Goal: Task Accomplishment & Management: Use online tool/utility

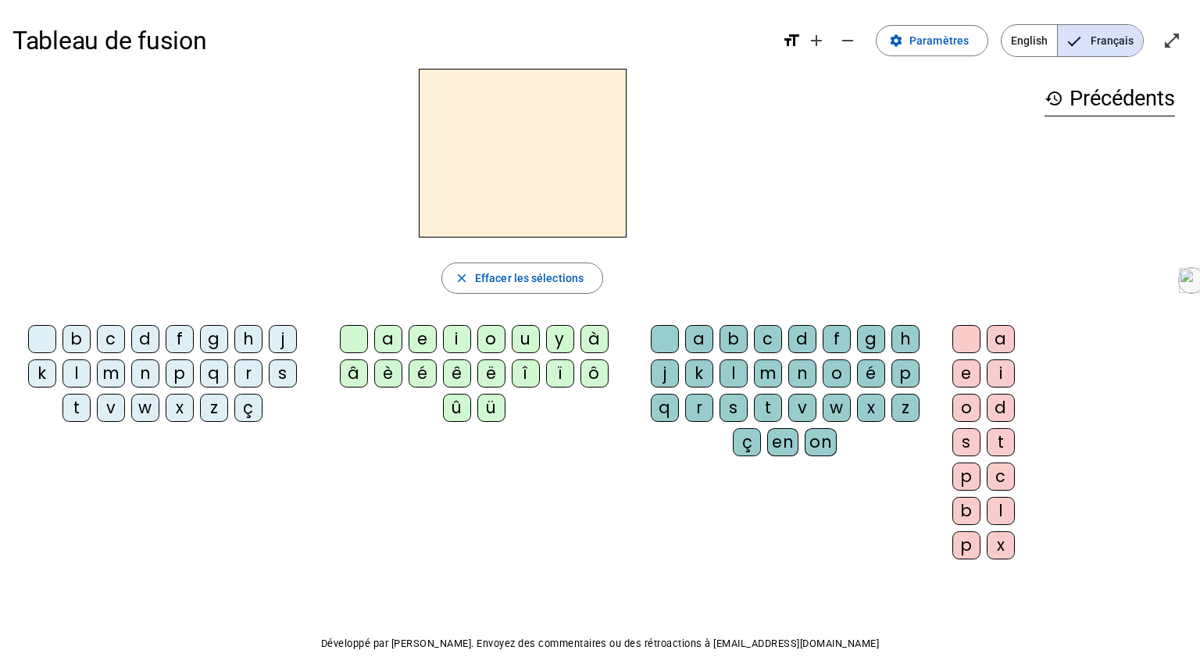
click at [119, 369] on div "m" at bounding box center [111, 373] width 28 height 28
click at [391, 340] on div "a" at bounding box center [388, 339] width 28 height 28
click at [109, 373] on div "m" at bounding box center [111, 373] width 28 height 28
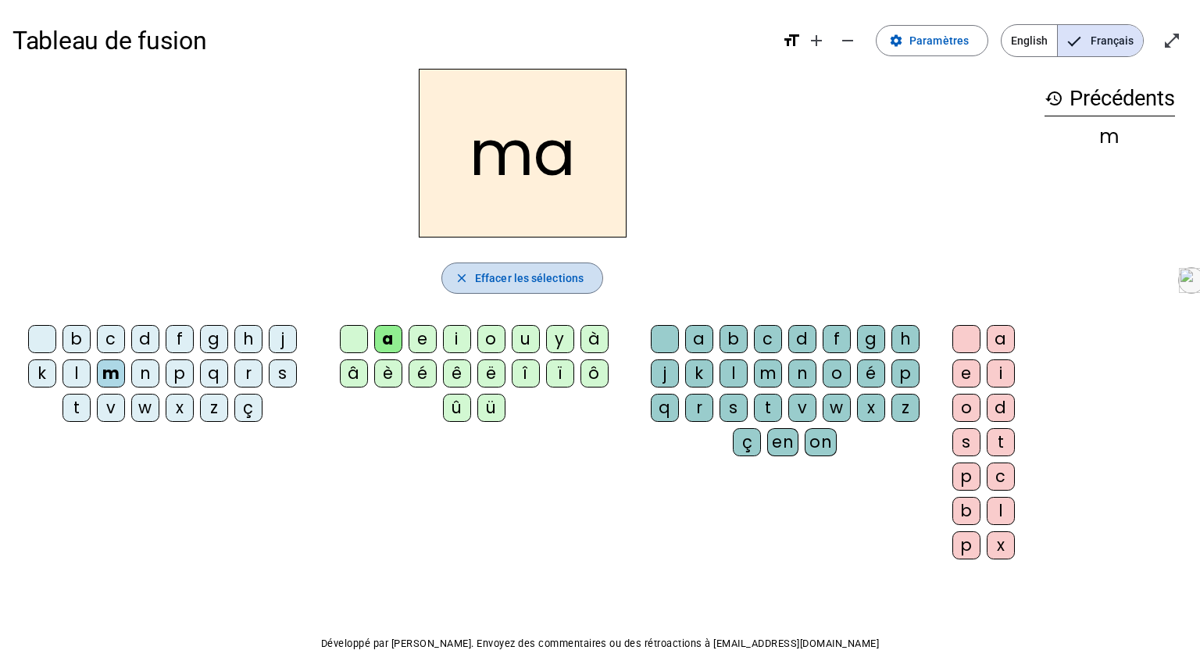
click at [511, 277] on span "Effacer les sélections" at bounding box center [529, 278] width 109 height 19
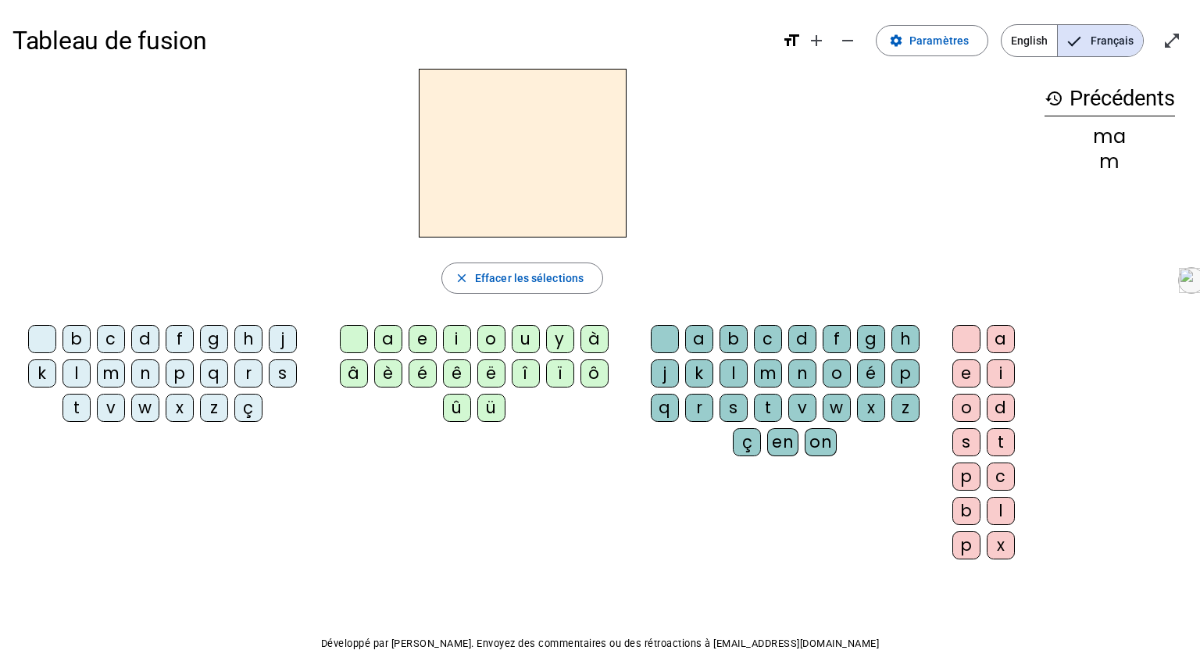
click at [793, 39] on mat-icon "format_size" at bounding box center [791, 40] width 19 height 19
click at [801, 41] on span "Augmenter la taille de la police" at bounding box center [815, 40] width 37 height 37
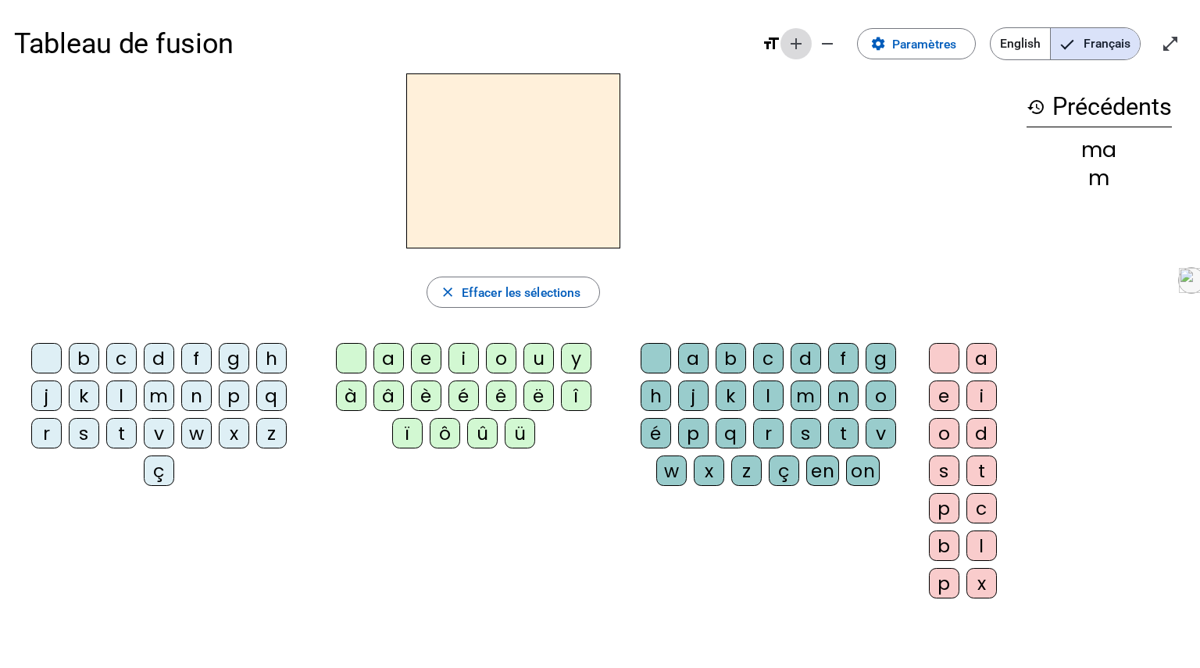
click at [797, 47] on mat-icon "add" at bounding box center [795, 43] width 19 height 19
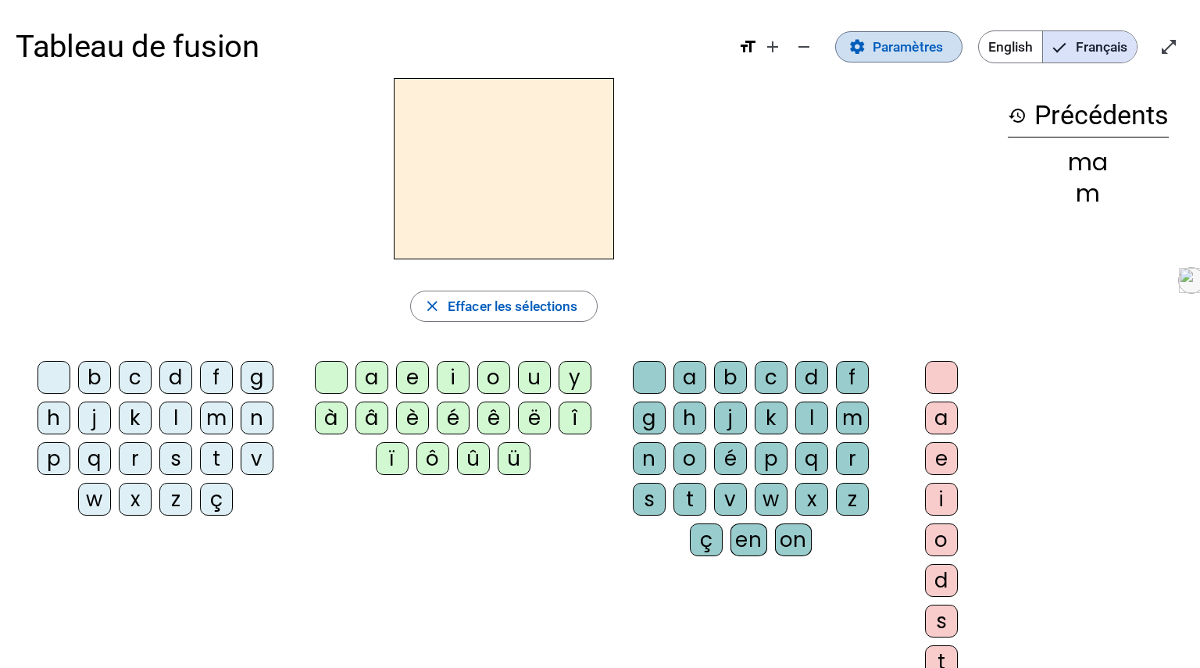
click at [902, 41] on span "Paramètres" at bounding box center [907, 46] width 70 height 23
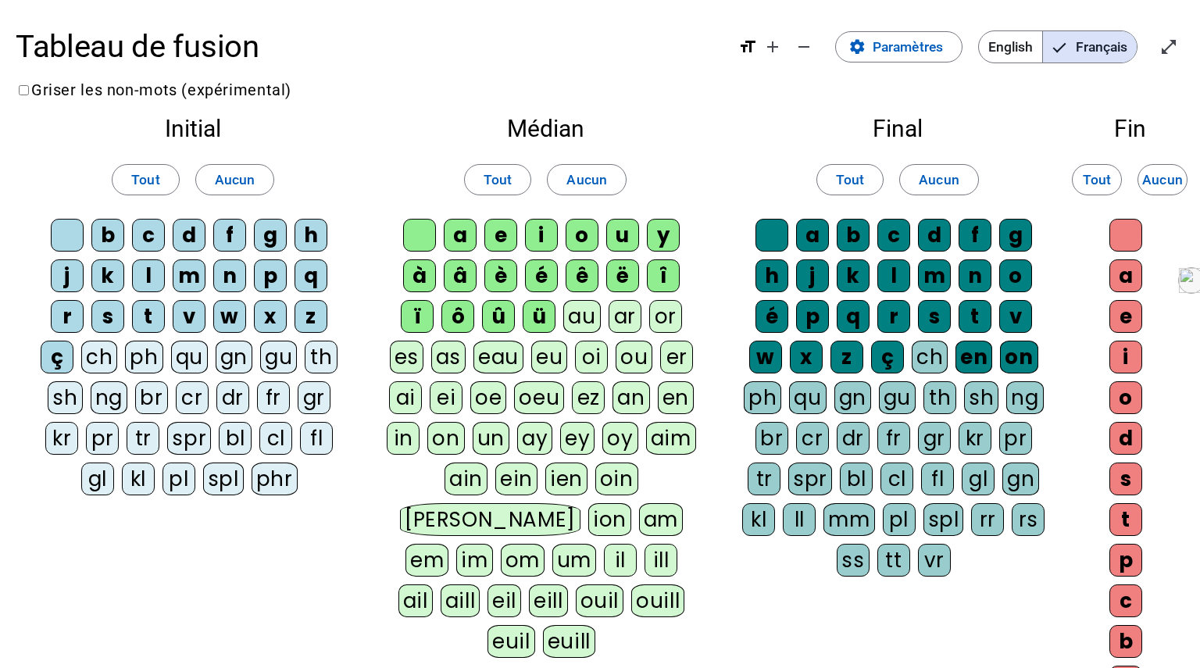
click at [213, 230] on div "f" at bounding box center [229, 235] width 33 height 33
click at [260, 351] on div "gu" at bounding box center [278, 357] width 37 height 33
click at [298, 408] on div "gr" at bounding box center [314, 397] width 33 height 33
click at [78, 422] on div "kr" at bounding box center [61, 438] width 33 height 33
click at [450, 392] on div "ei" at bounding box center [446, 397] width 33 height 33
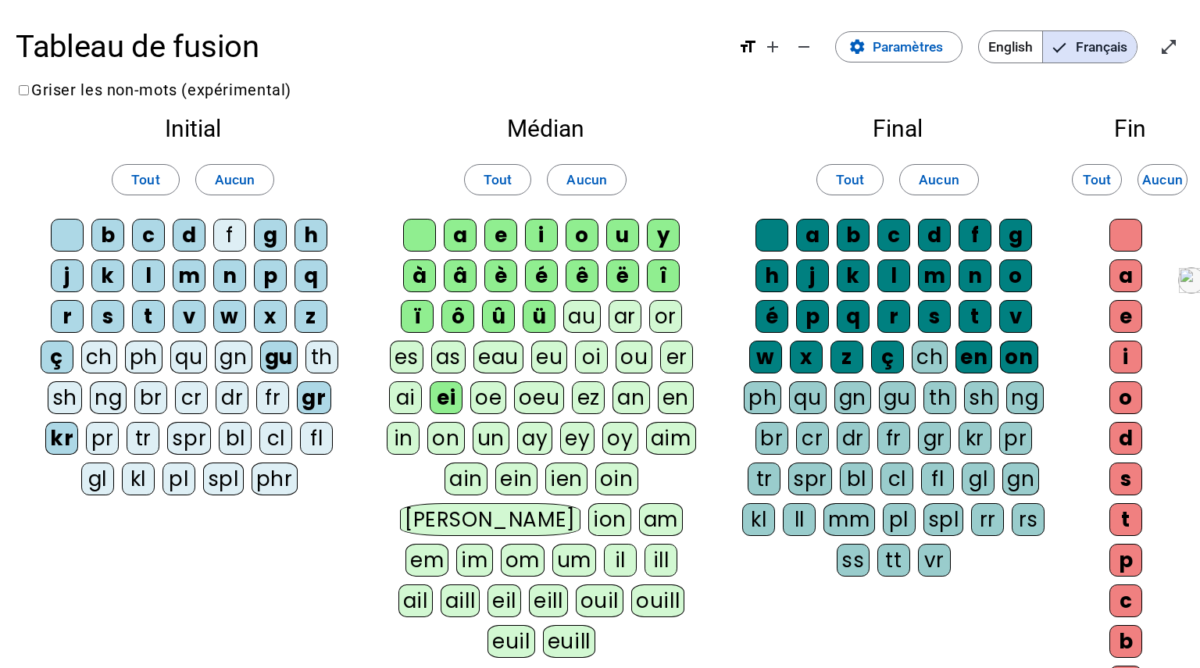
click at [583, 359] on div "oi" at bounding box center [591, 357] width 33 height 33
click at [561, 281] on letter-bubble "é" at bounding box center [545, 279] width 41 height 41
click at [494, 262] on div "è" at bounding box center [500, 275] width 33 height 33
click at [958, 331] on div "t" at bounding box center [974, 316] width 33 height 33
click at [877, 280] on div "l" at bounding box center [893, 275] width 33 height 33
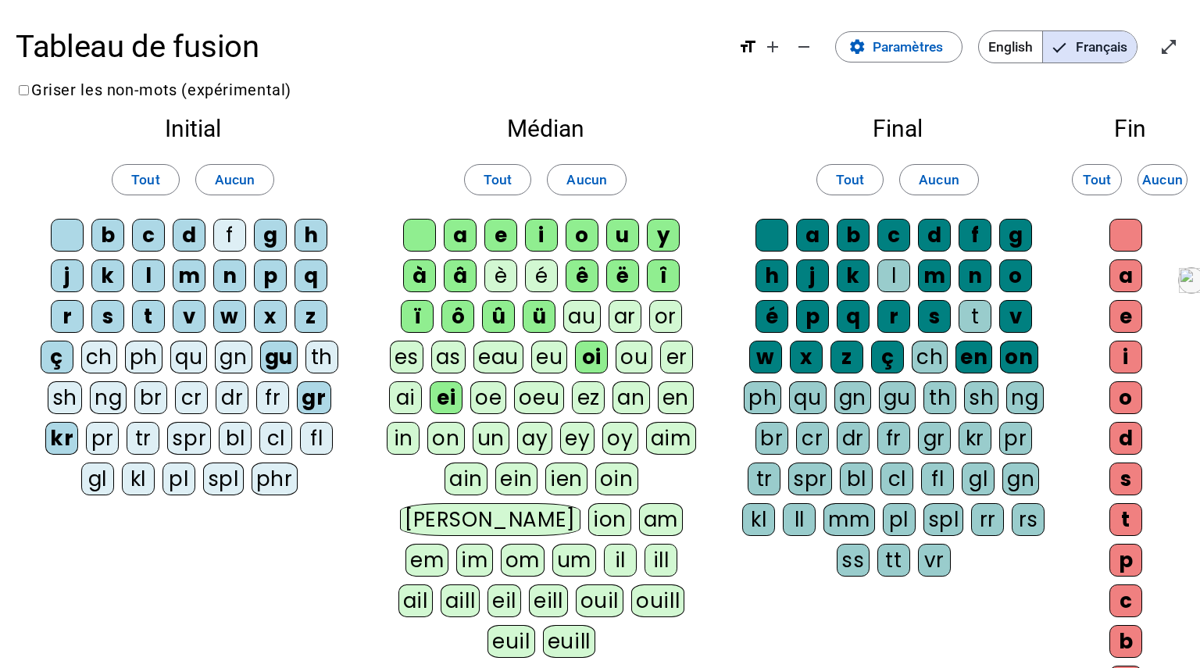
click at [788, 422] on div "br" at bounding box center [771, 438] width 33 height 33
click at [788, 422] on div "br" at bounding box center [771, 438] width 34 height 33
click at [788, 422] on div "br" at bounding box center [771, 438] width 33 height 33
click at [773, 48] on mat-icon "add" at bounding box center [772, 46] width 19 height 19
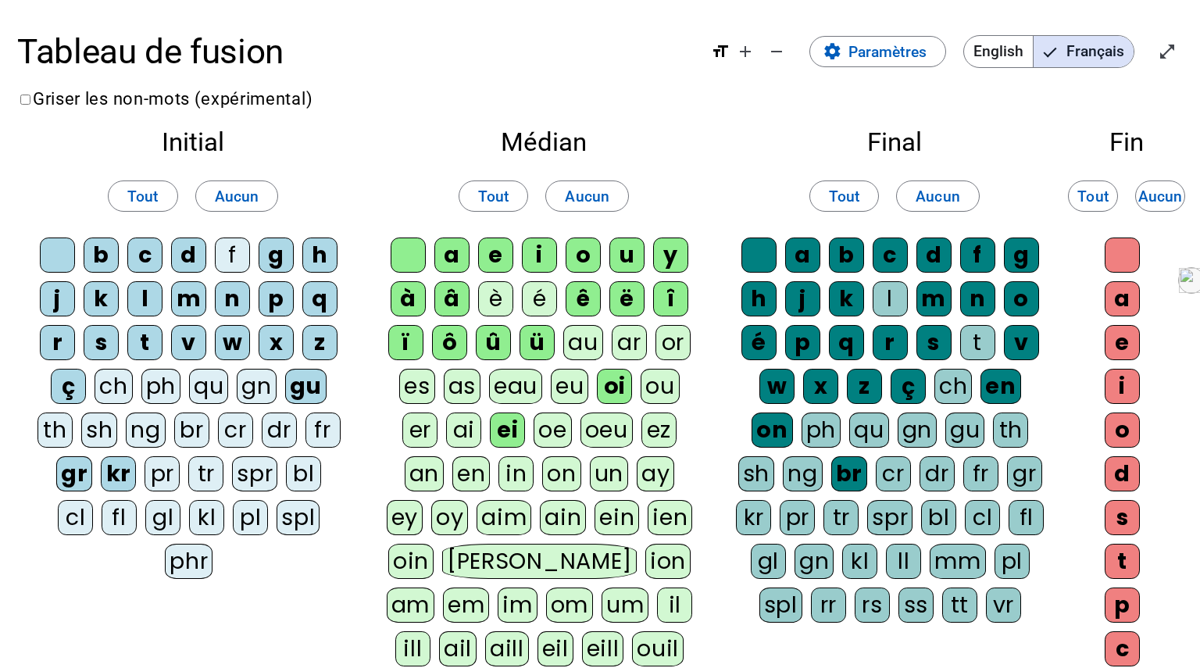
click at [191, 93] on label "Griser les non-mots (expérimental)" at bounding box center [164, 99] width 295 height 20
click at [131, 200] on span "Tout" at bounding box center [142, 197] width 31 height 26
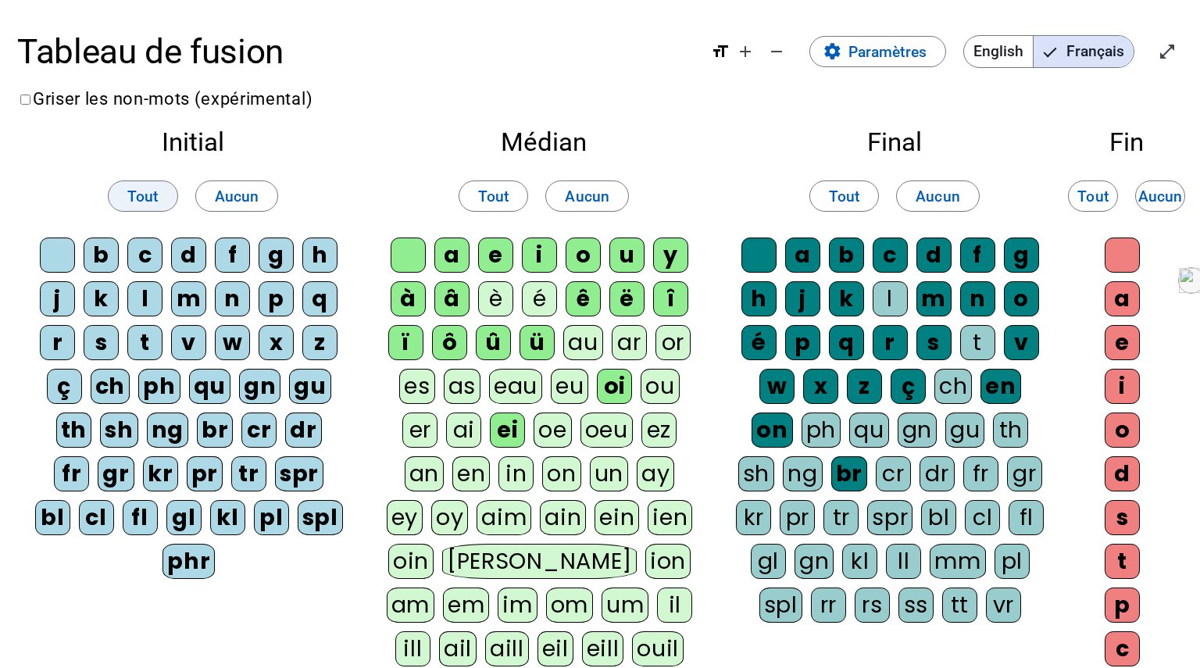
click at [131, 200] on span "Tout" at bounding box center [142, 197] width 31 height 26
click at [485, 191] on span "Tout" at bounding box center [493, 197] width 31 height 26
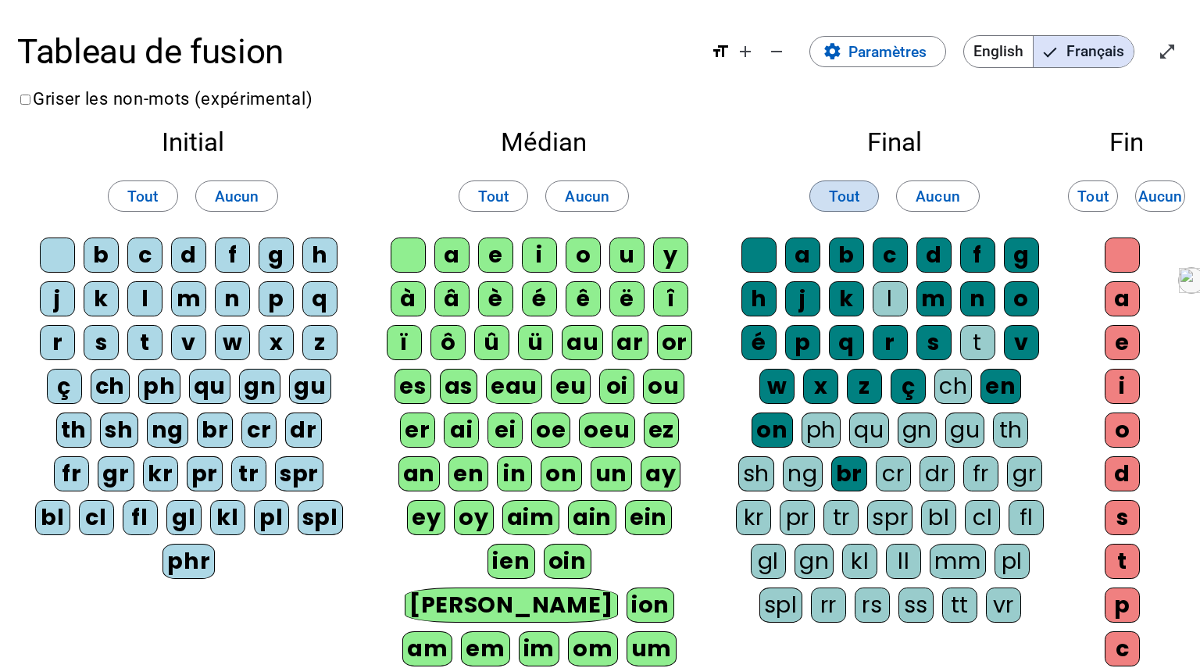
click at [842, 197] on span "Tout" at bounding box center [844, 197] width 31 height 26
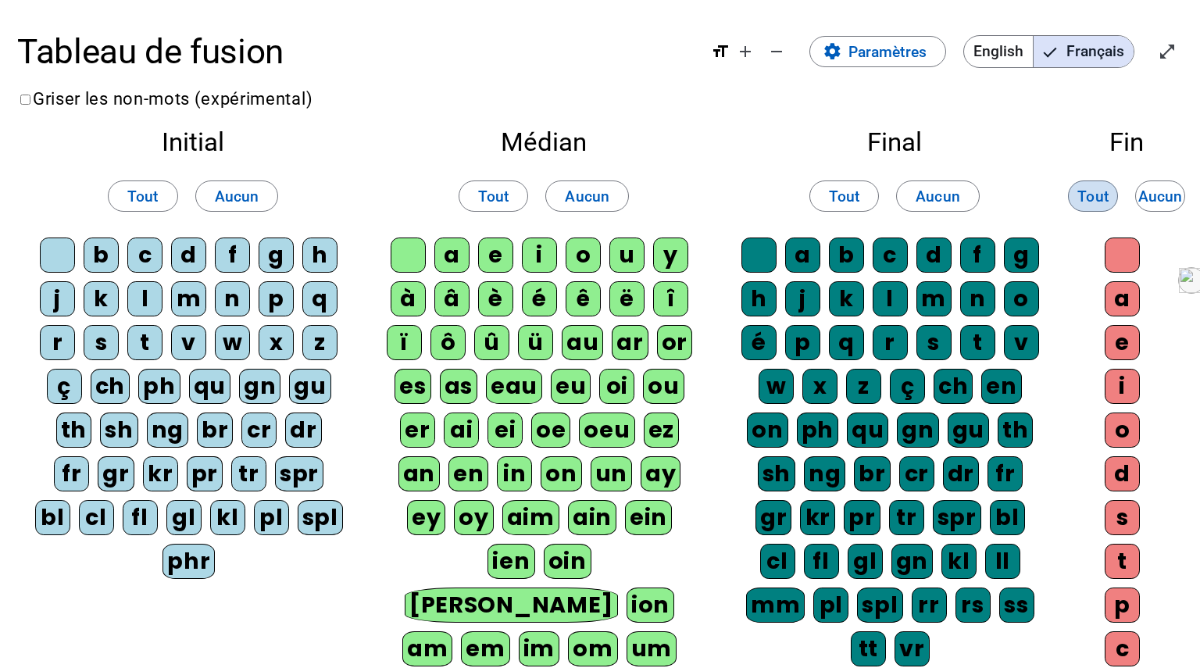
click at [1082, 196] on span "Tout" at bounding box center [1092, 197] width 31 height 26
click at [873, 55] on span "Paramètres" at bounding box center [887, 52] width 78 height 26
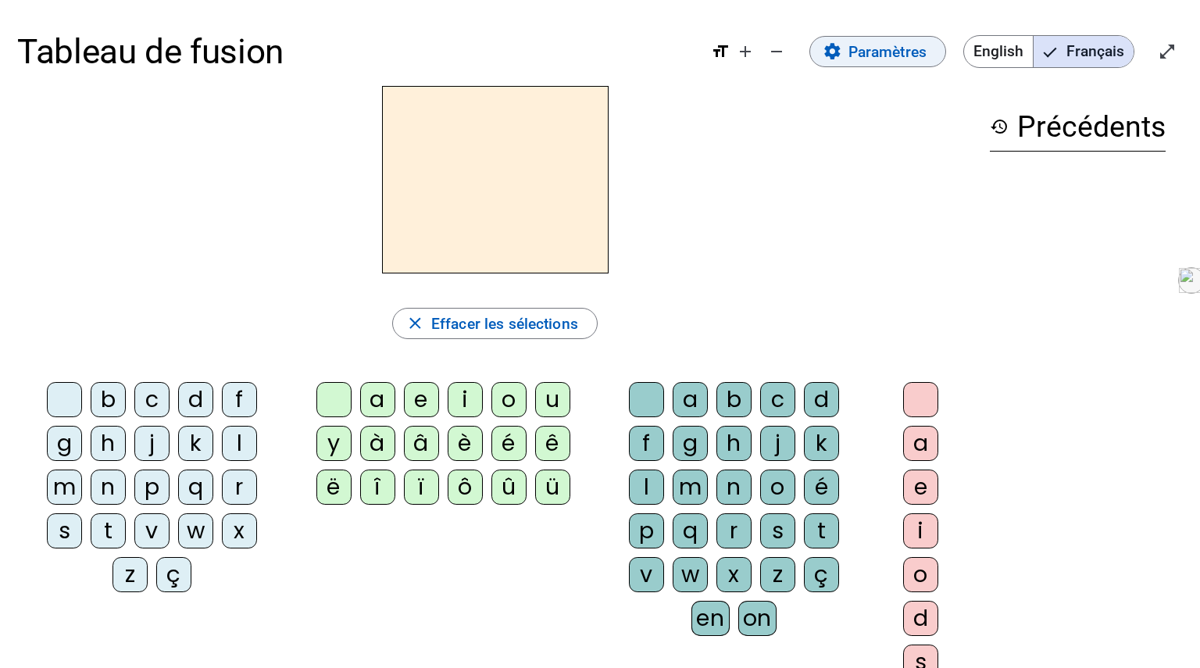
click at [886, 48] on span "Paramètres" at bounding box center [887, 52] width 78 height 26
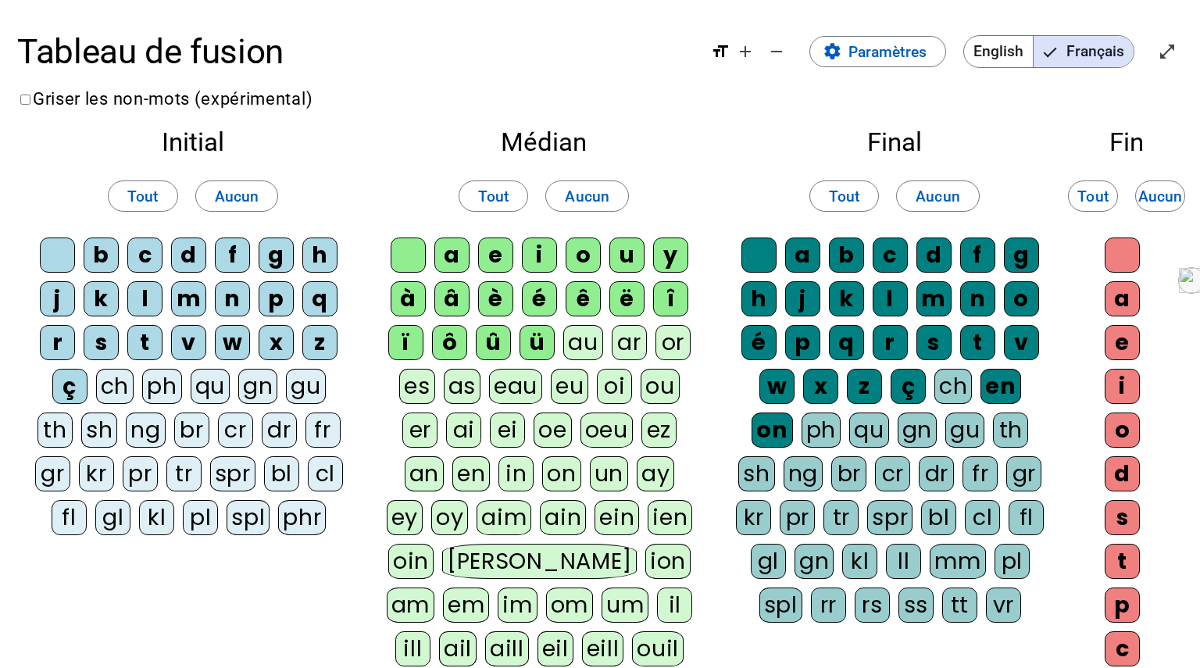
click at [584, 347] on div "au" at bounding box center [582, 342] width 39 height 35
click at [573, 378] on div "eu" at bounding box center [569, 386] width 37 height 35
click at [621, 390] on div "oi" at bounding box center [615, 386] width 35 height 35
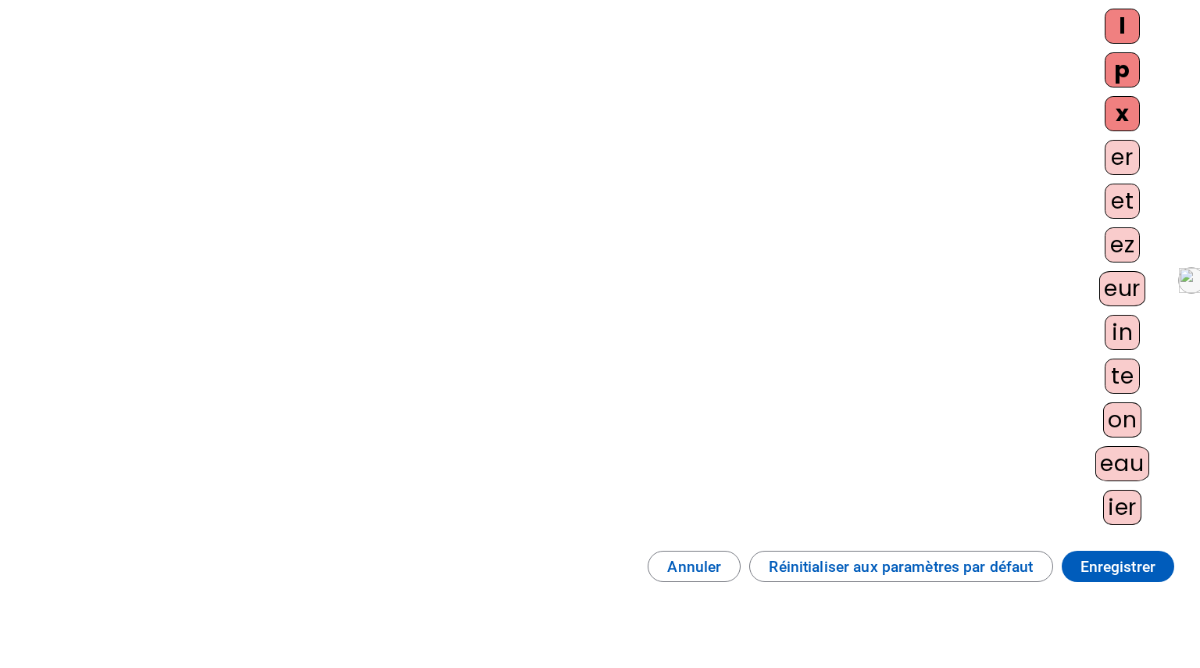
scroll to position [841, 0]
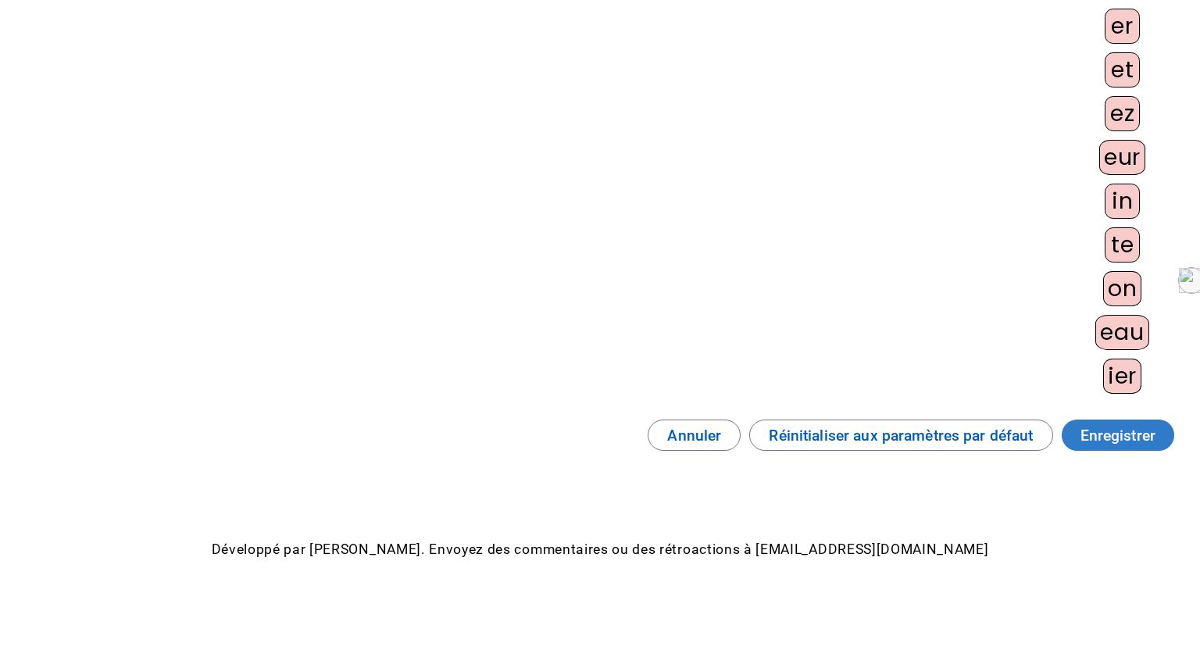
click at [1107, 431] on span "Enregistrer" at bounding box center [1117, 436] width 75 height 26
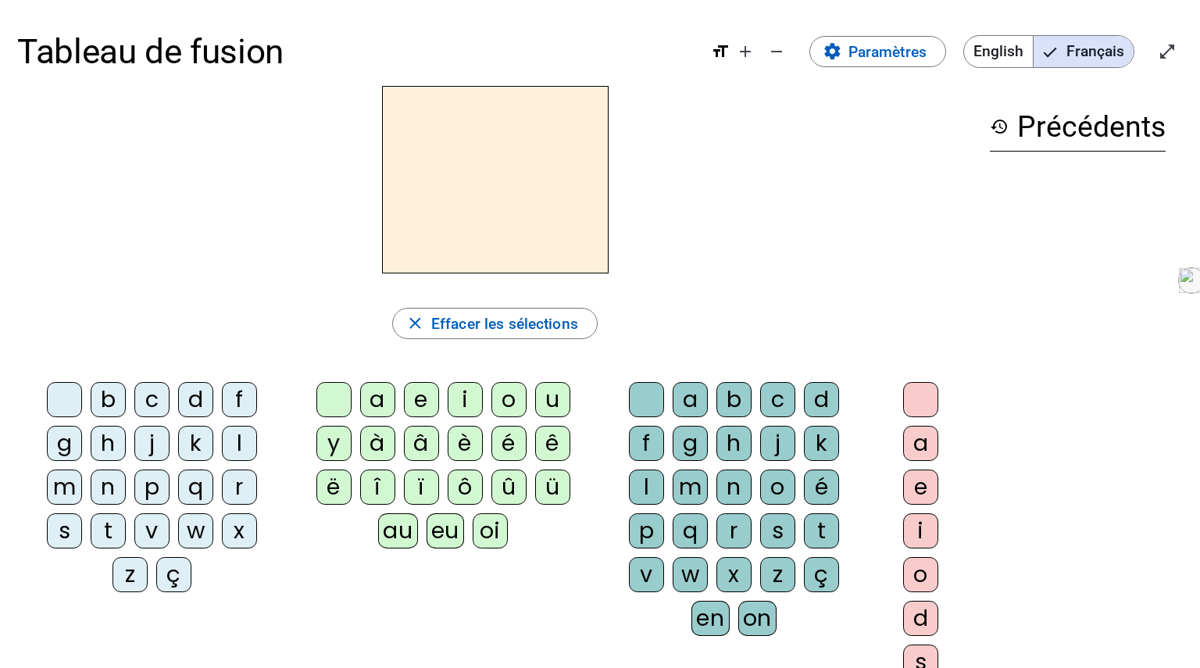
click at [222, 439] on div "l" at bounding box center [239, 443] width 35 height 35
click at [501, 539] on div "oi" at bounding box center [490, 530] width 35 height 35
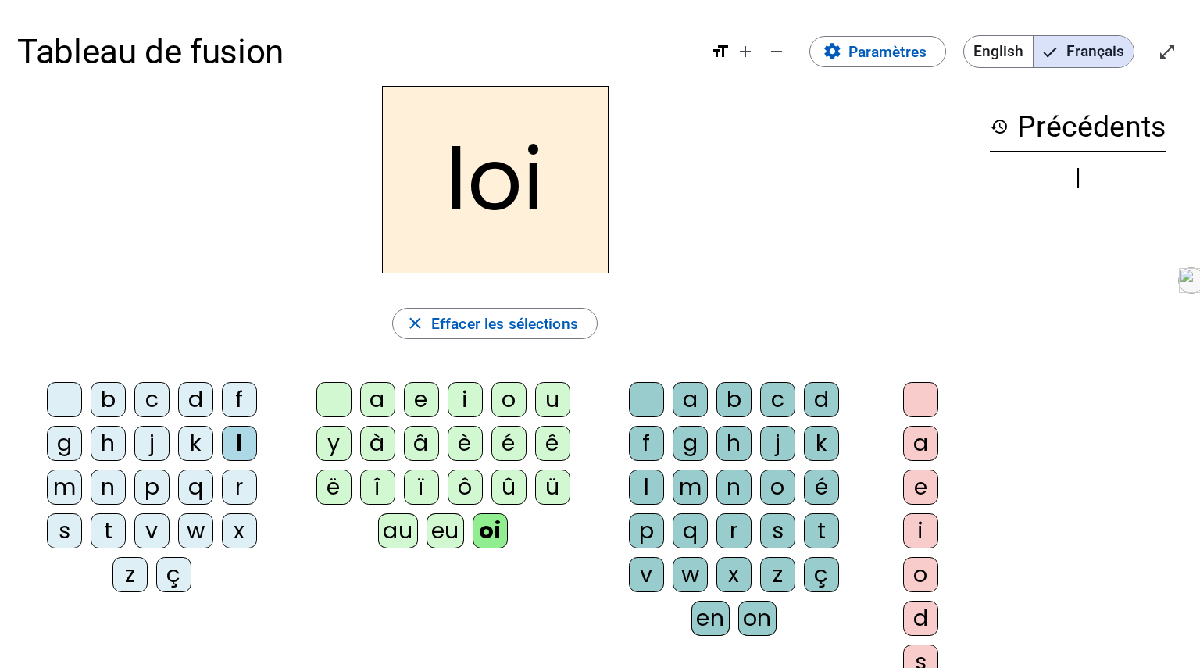
click at [716, 487] on div "n" at bounding box center [733, 486] width 35 height 35
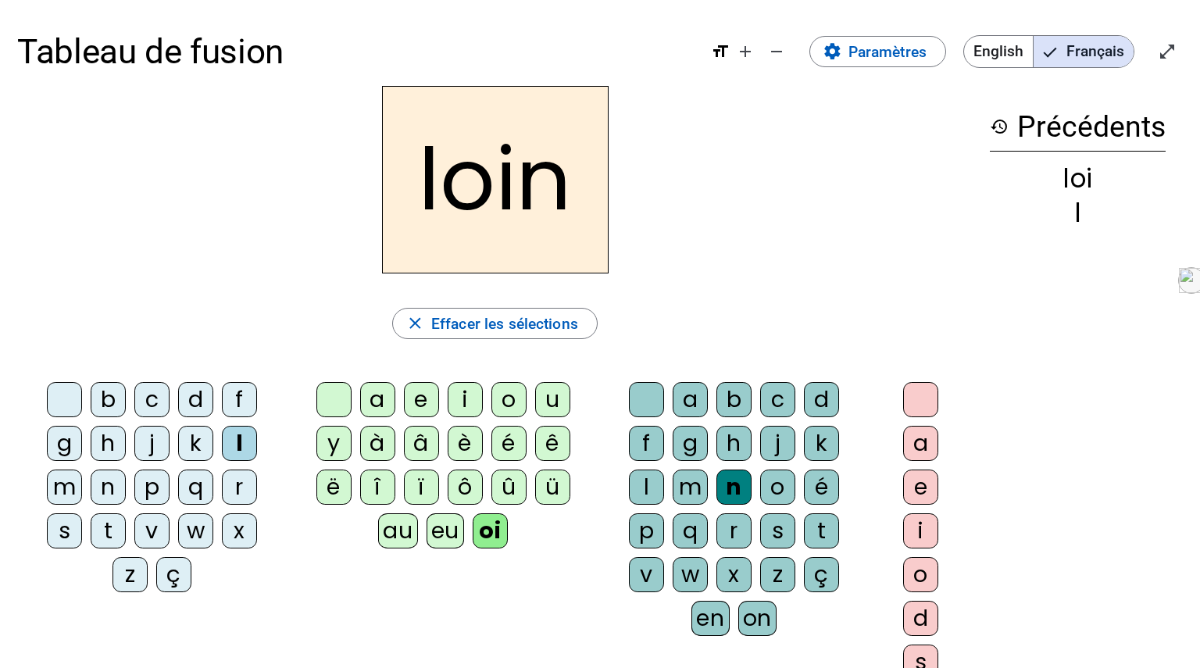
click at [126, 513] on div "t" at bounding box center [108, 530] width 35 height 35
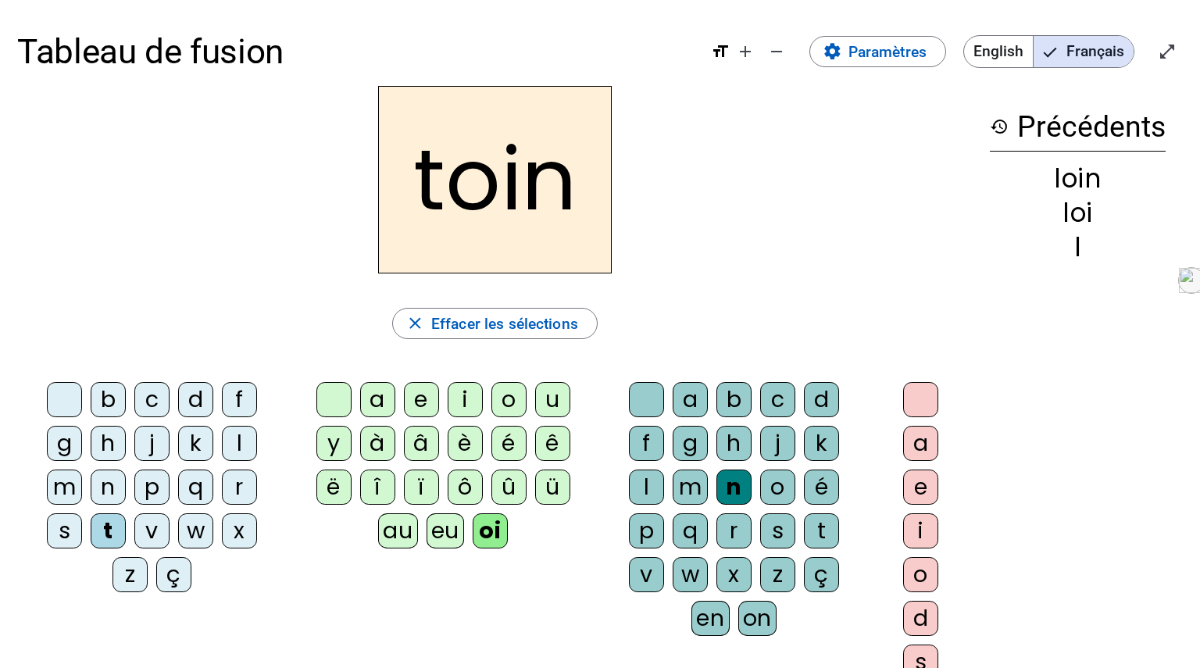
click at [708, 469] on div "m" at bounding box center [689, 486] width 35 height 35
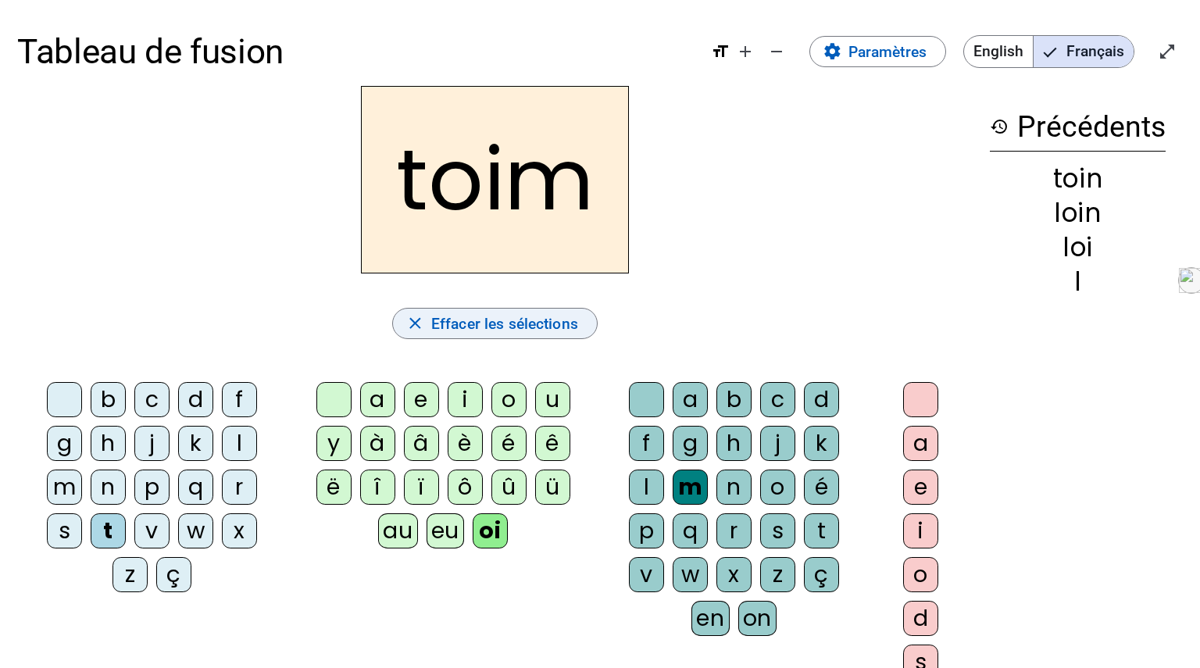
click at [468, 326] on span "Effacer les sélections" at bounding box center [504, 324] width 147 height 26
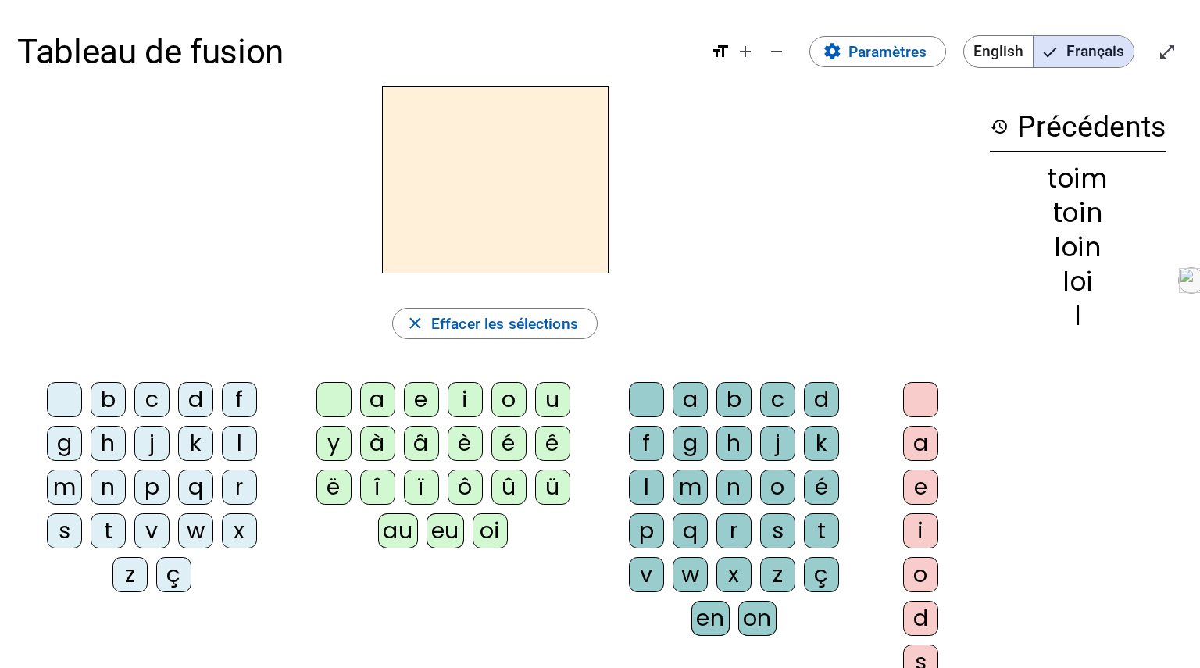
click at [514, 403] on div "o" at bounding box center [508, 399] width 35 height 35
click at [178, 398] on div "d" at bounding box center [195, 399] width 35 height 35
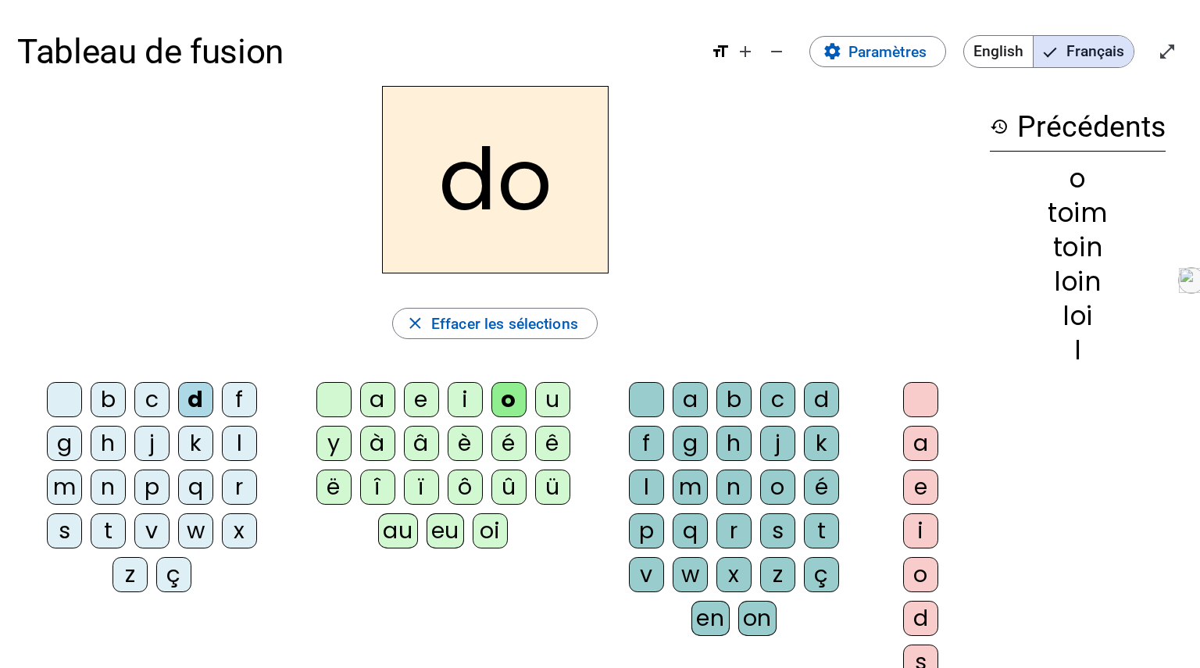
click at [804, 533] on div "t" at bounding box center [821, 530] width 35 height 35
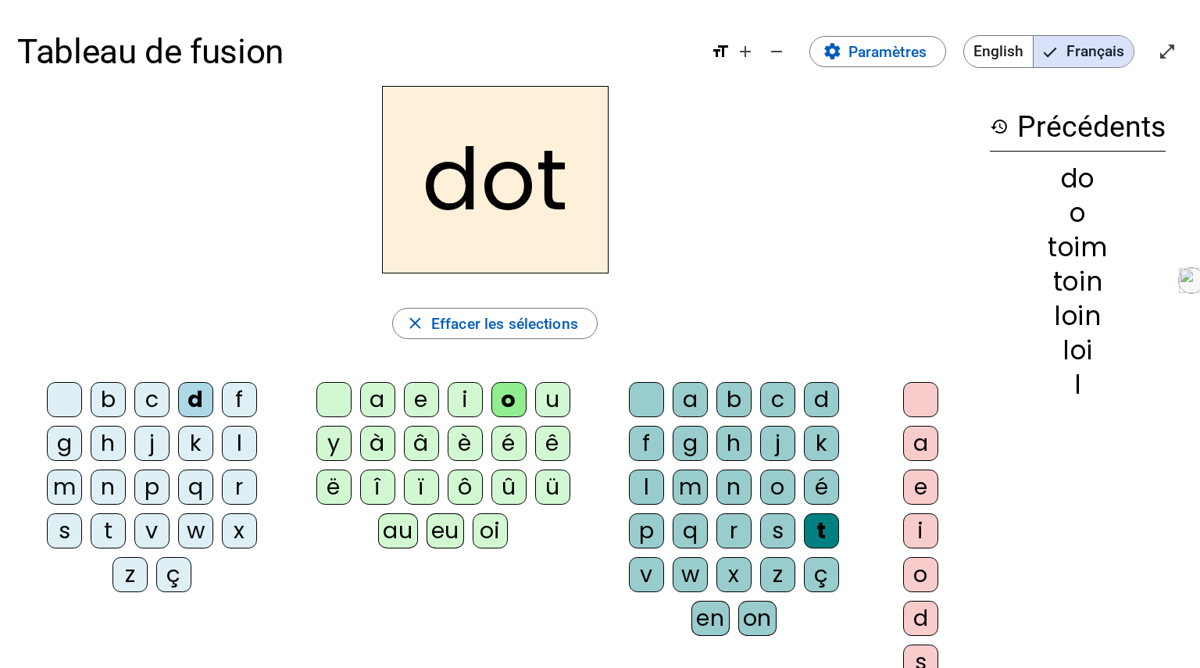
click at [424, 395] on div "e" at bounding box center [421, 399] width 35 height 35
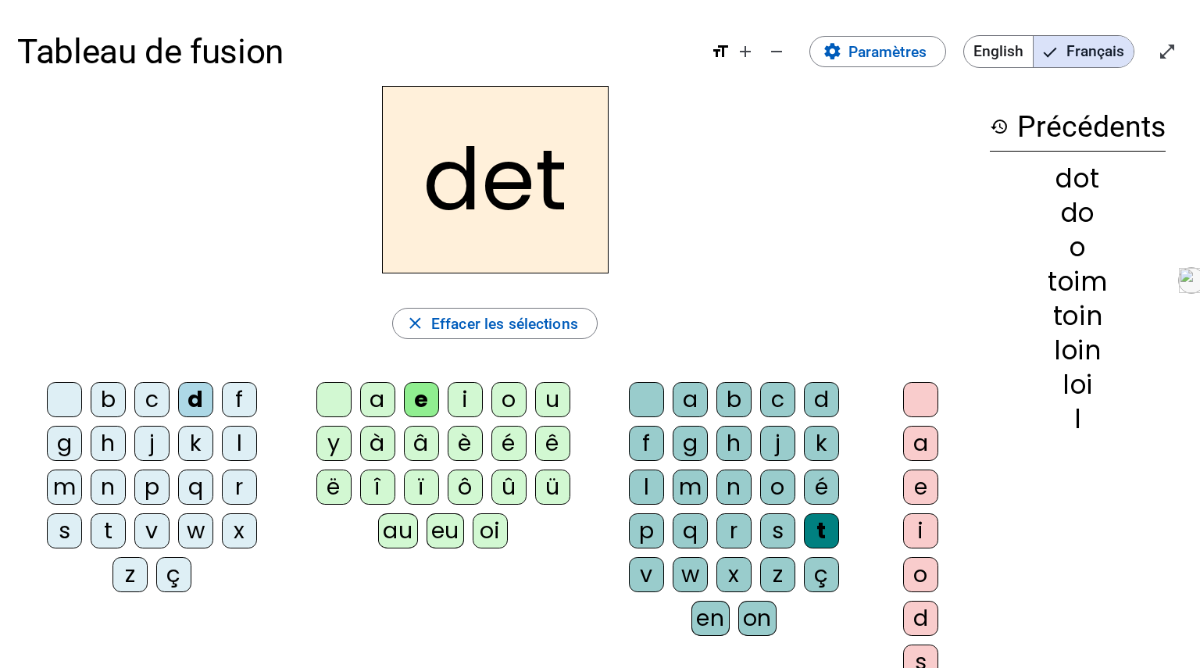
click at [520, 192] on h2 "det" at bounding box center [495, 179] width 226 height 187
click at [379, 401] on div "a" at bounding box center [377, 399] width 35 height 35
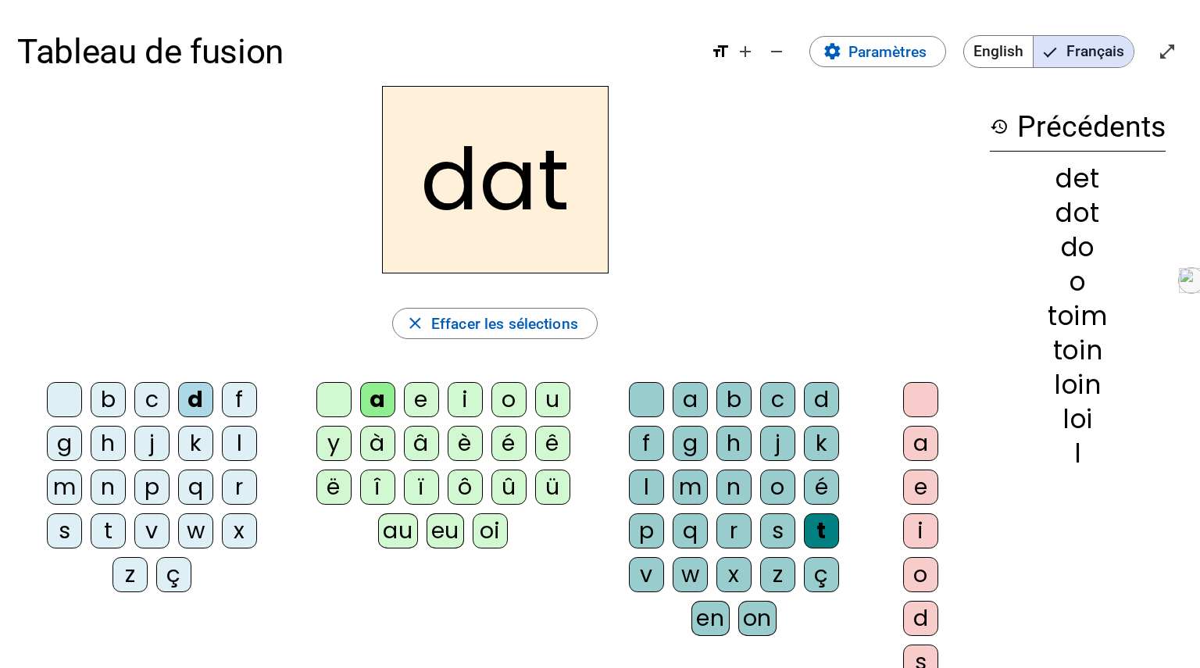
click at [920, 487] on div "e" at bounding box center [920, 486] width 35 height 35
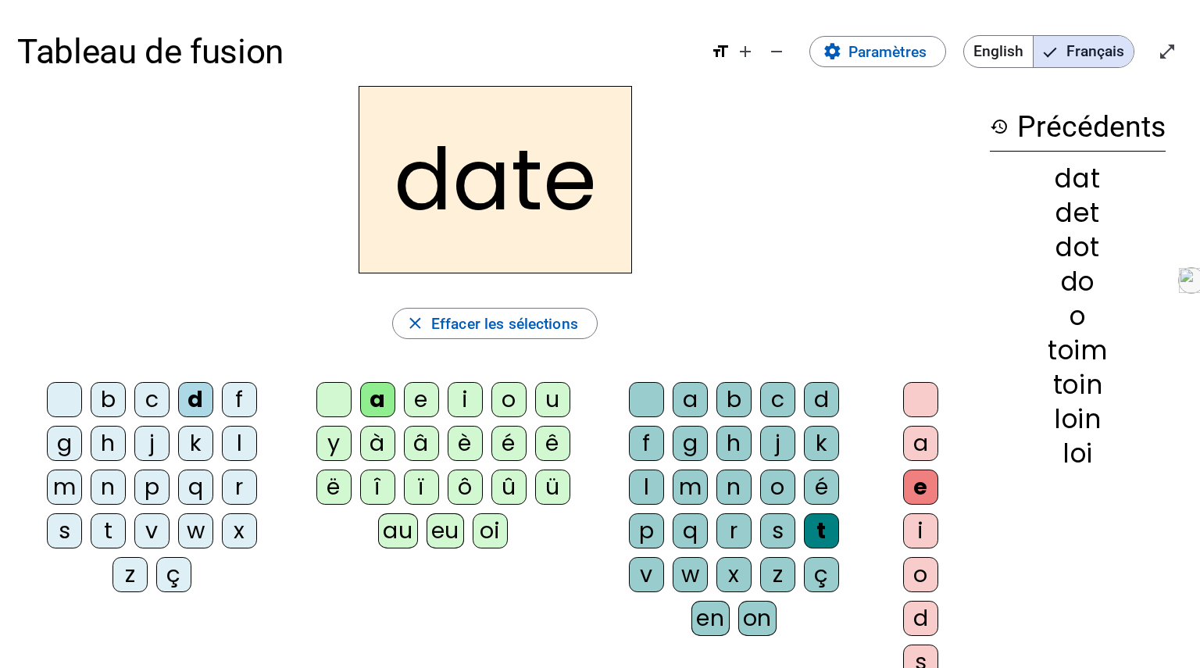
click at [222, 479] on div "r" at bounding box center [239, 486] width 35 height 35
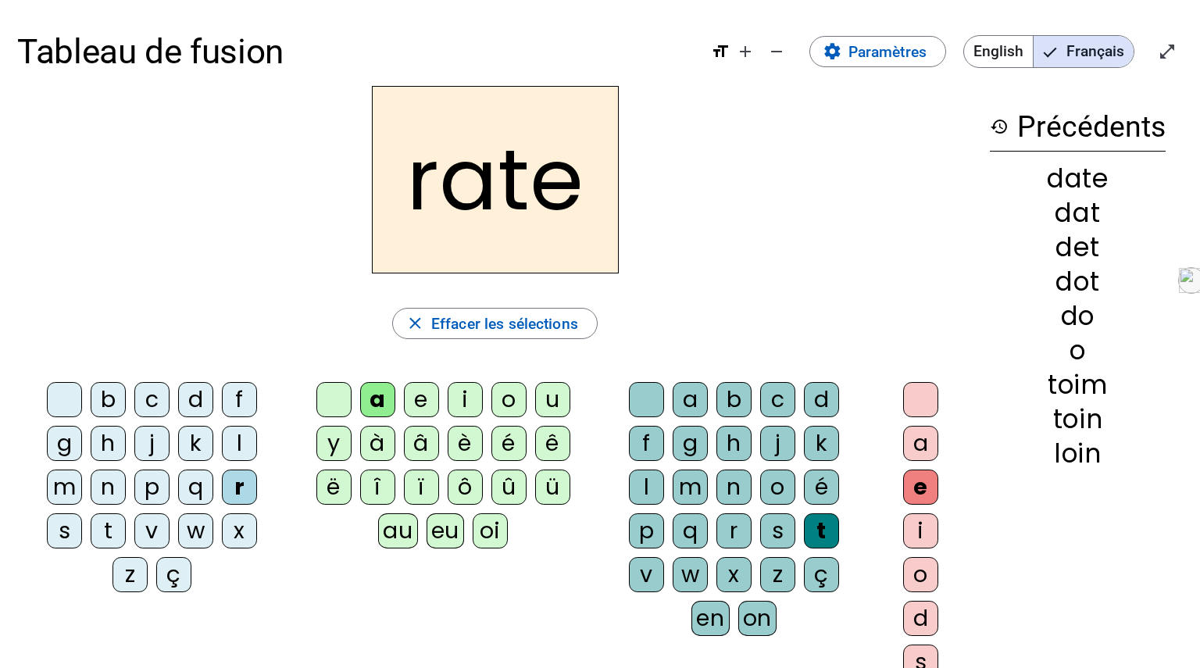
click at [465, 391] on div "i" at bounding box center [465, 399] width 35 height 35
